Goal: Task Accomplishment & Management: Manage account settings

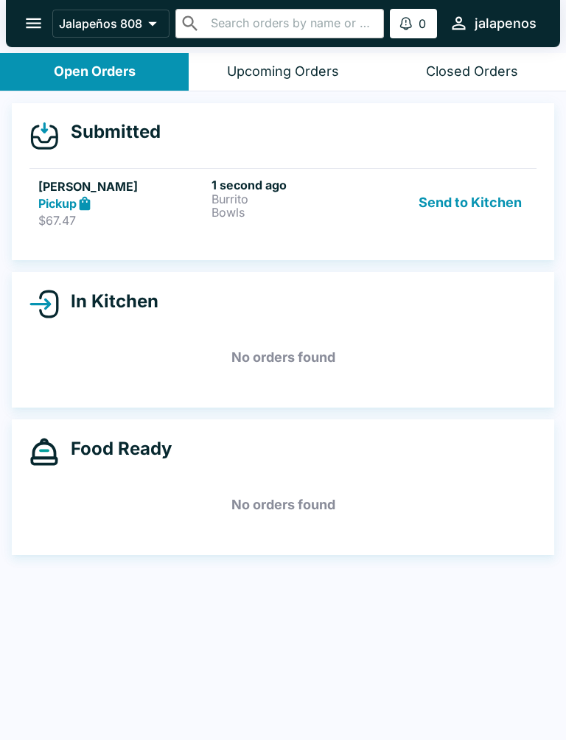
click at [451, 220] on button "Send to Kitchen" at bounding box center [470, 203] width 115 height 51
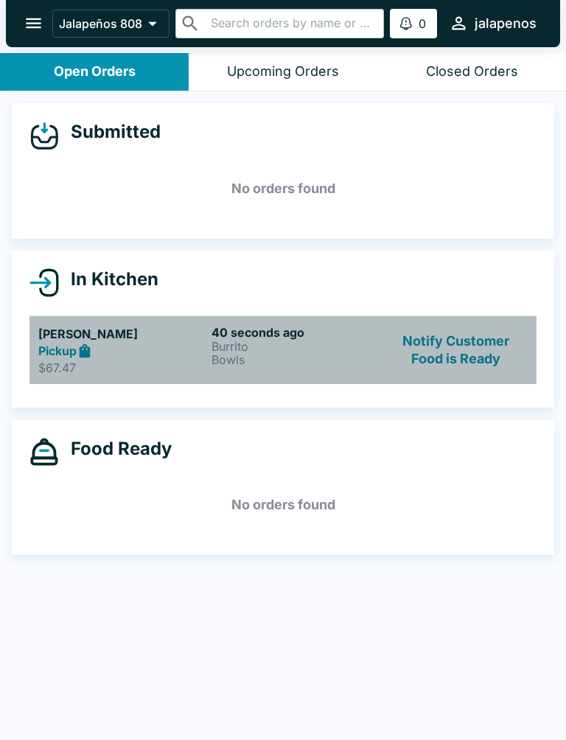
click at [217, 356] on p "Bowls" at bounding box center [295, 359] width 167 height 13
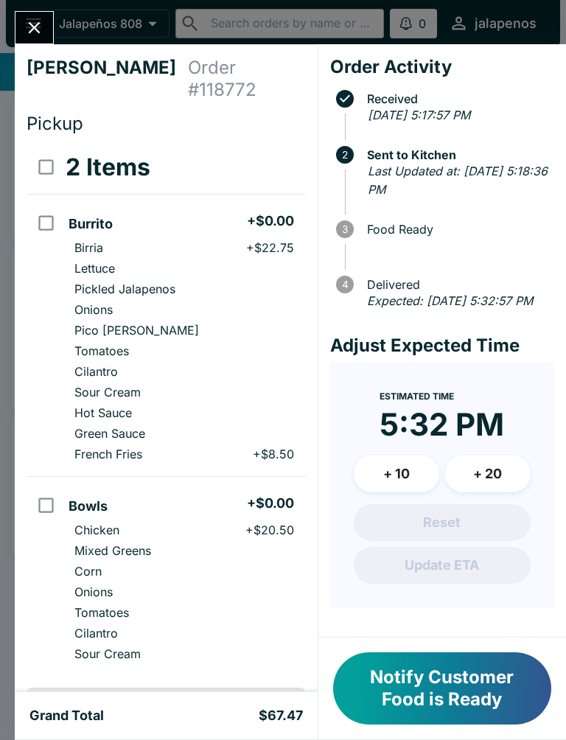
click at [489, 702] on button "Notify Customer Food is Ready" at bounding box center [442, 688] width 218 height 72
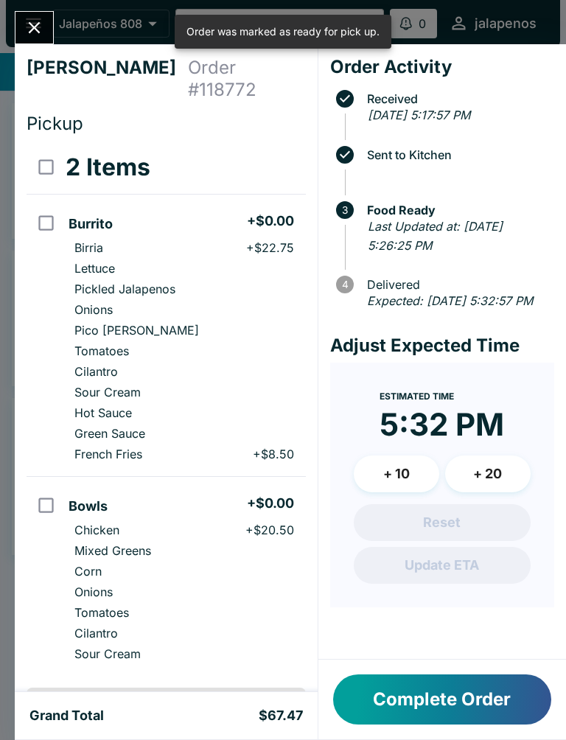
click at [474, 716] on button "Complete Order" at bounding box center [442, 699] width 218 height 50
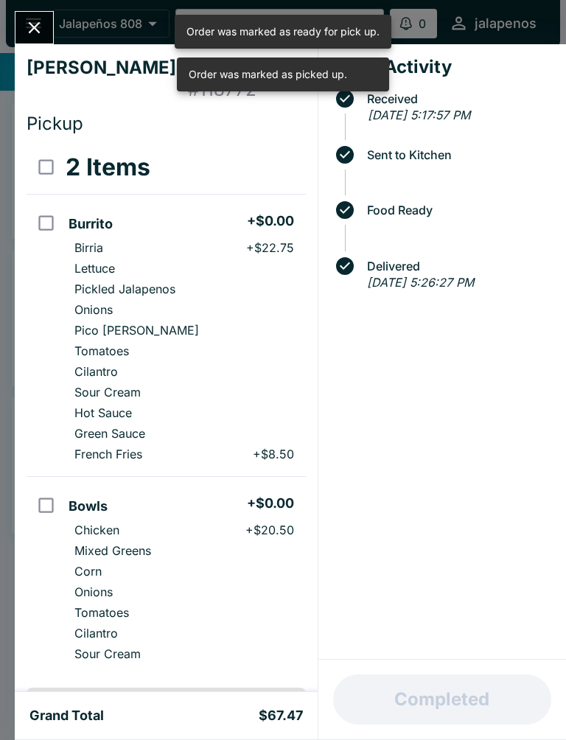
click at [32, 215] on input "orders table" at bounding box center [45, 222] width 33 height 33
checkbox input "true"
click at [28, 506] on td "orders table" at bounding box center [45, 577] width 36 height 200
checkbox input "true"
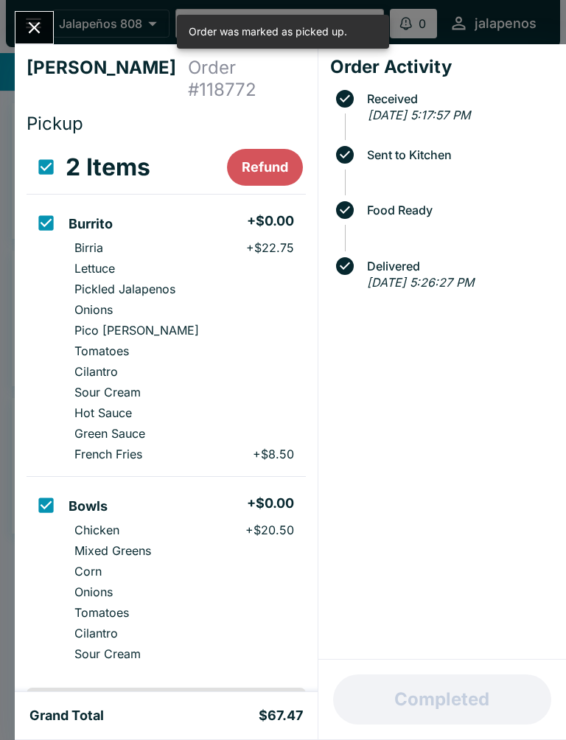
click at [478, 592] on div "Order Activity Received [DATE] 5:17:57 PM Sent to Kitchen Food Ready Delivered …" at bounding box center [442, 352] width 248 height 616
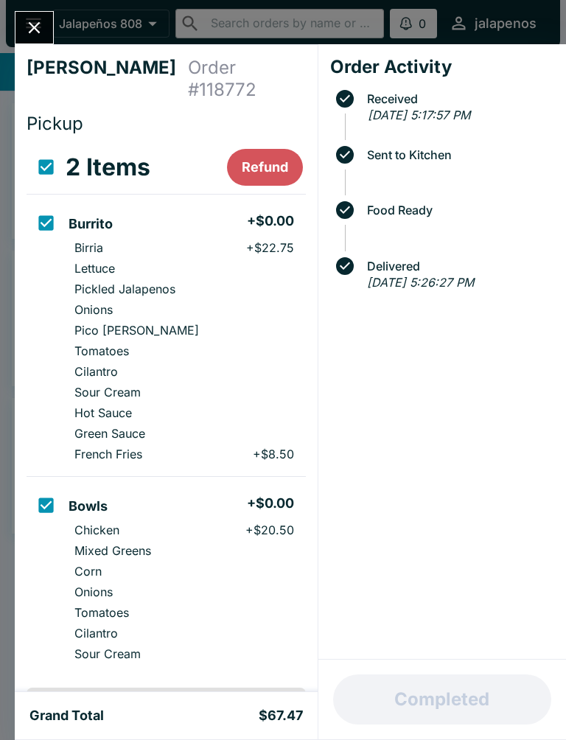
click at [492, 582] on div "Order Activity Received [DATE] 5:17:57 PM Sent to Kitchen Food Ready Delivered …" at bounding box center [442, 352] width 248 height 616
click at [44, 150] on input "select all" at bounding box center [45, 166] width 33 height 33
checkbox input "false"
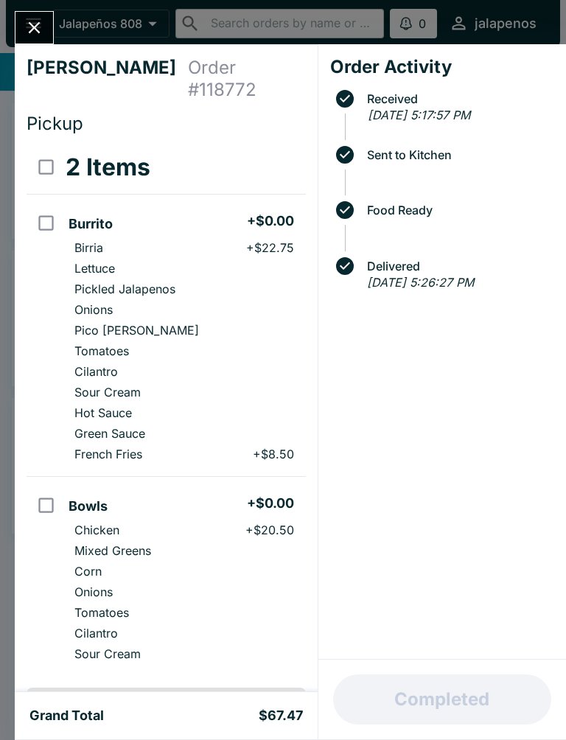
click at [34, 24] on icon "Close" at bounding box center [34, 28] width 20 height 20
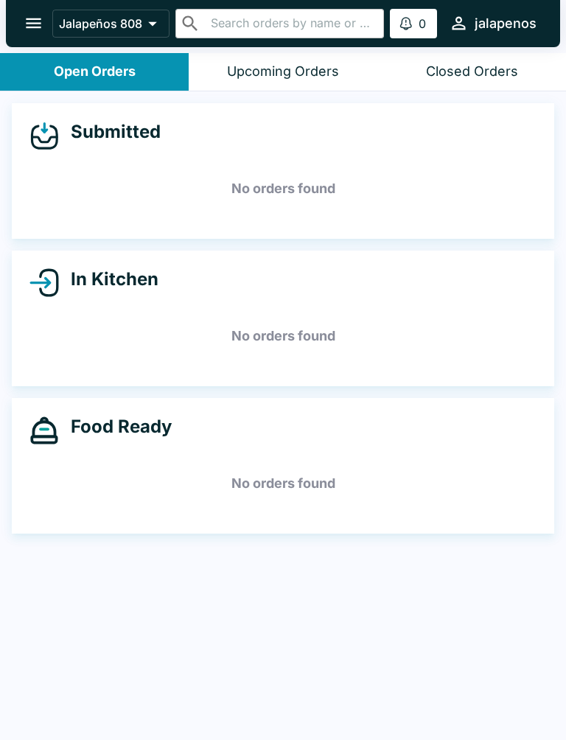
click at [281, 69] on div "Upcoming Orders" at bounding box center [283, 71] width 112 height 17
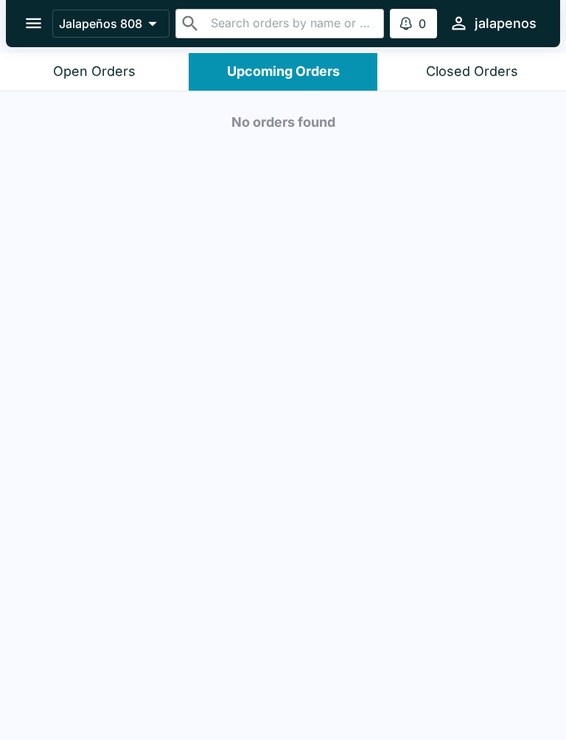
scroll to position [2, 0]
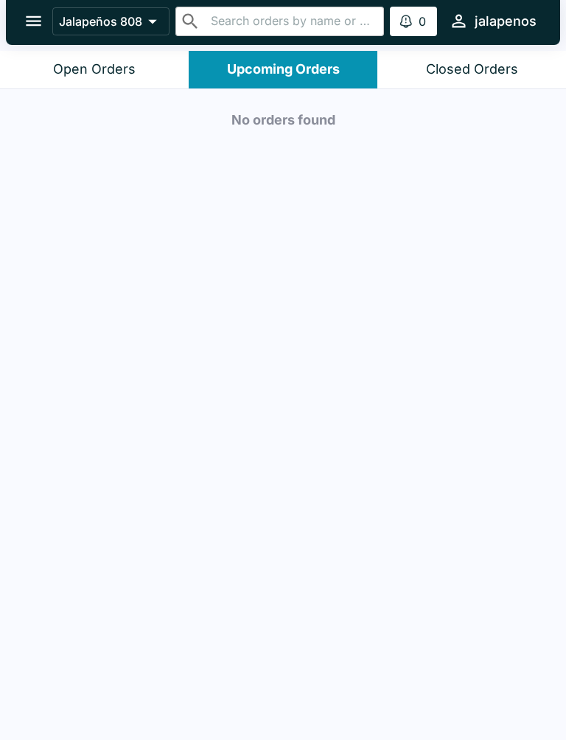
click at [122, 80] on button "Open Orders" at bounding box center [94, 70] width 189 height 38
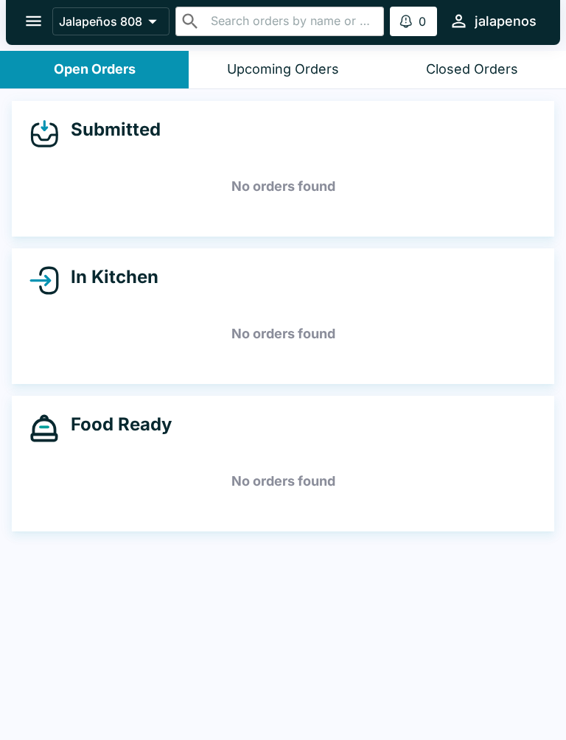
click at [265, 69] on div "Upcoming Orders" at bounding box center [283, 69] width 112 height 17
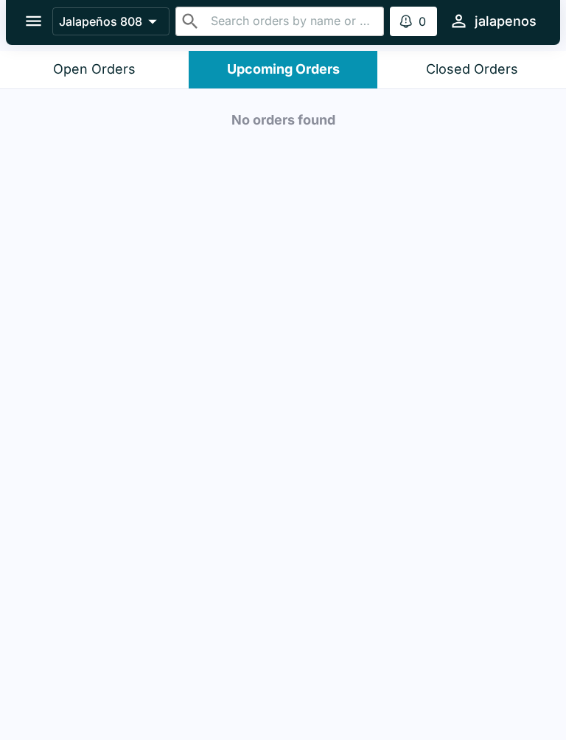
scroll to position [0, 0]
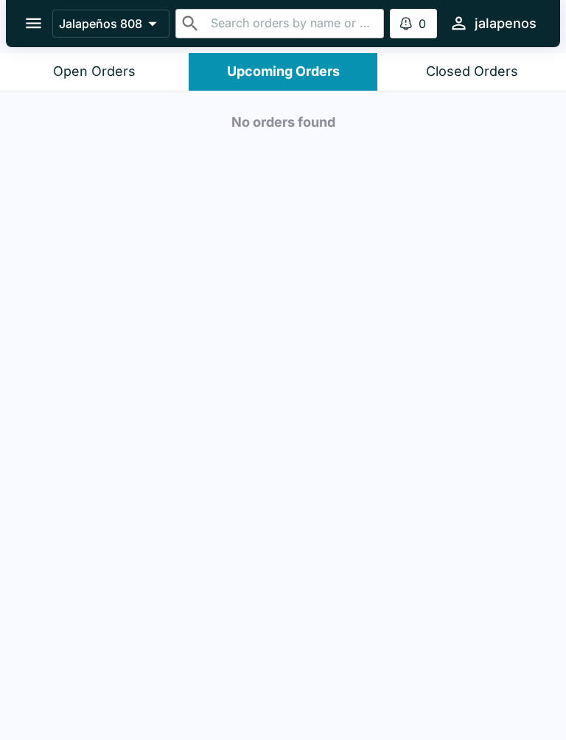
click at [96, 88] on button "Open Orders" at bounding box center [94, 72] width 189 height 38
